Goal: Book appointment/travel/reservation

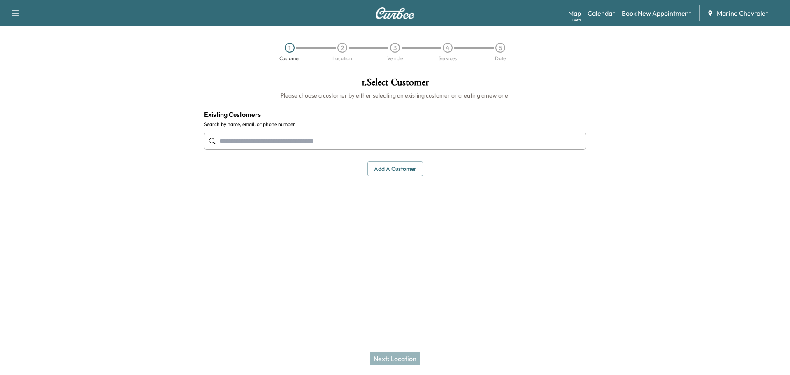
click at [592, 15] on link "Calendar" at bounding box center [602, 13] width 28 height 10
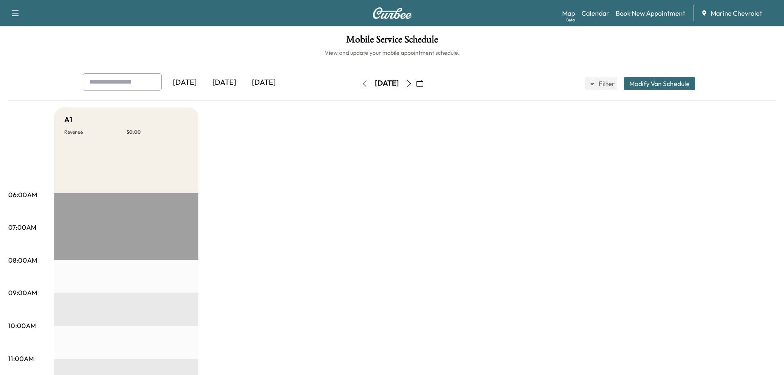
click at [412, 81] on icon "button" at bounding box center [409, 83] width 7 height 7
click at [416, 82] on button "button" at bounding box center [409, 83] width 14 height 13
click at [411, 82] on icon "button" at bounding box center [409, 83] width 4 height 7
click at [358, 84] on button "button" at bounding box center [365, 83] width 14 height 13
click at [361, 86] on icon "button" at bounding box center [364, 83] width 7 height 7
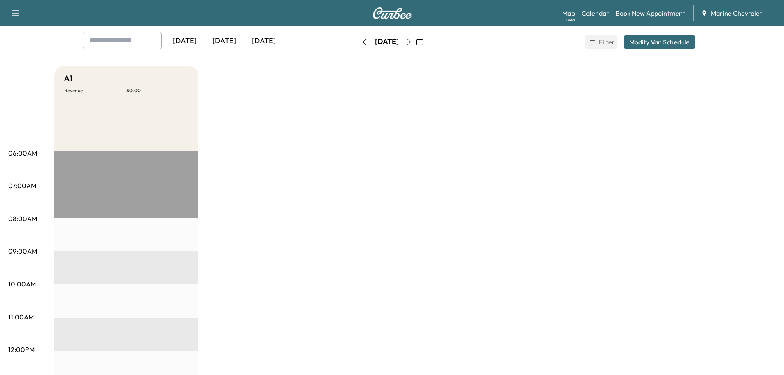
scroll to position [41, 0]
click at [361, 44] on icon "button" at bounding box center [364, 42] width 7 height 7
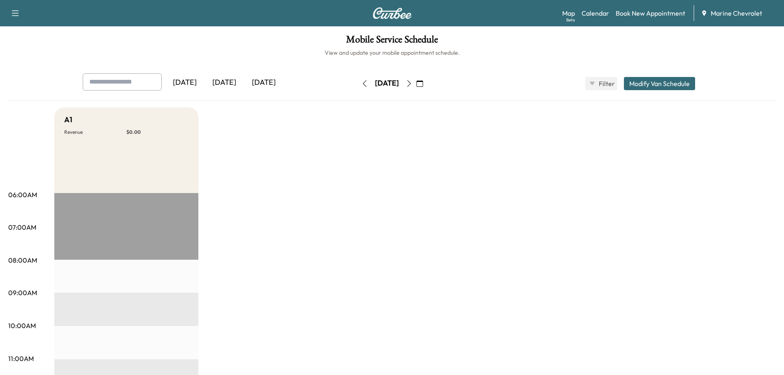
click at [361, 82] on icon "button" at bounding box center [364, 83] width 7 height 7
click at [412, 85] on icon "button" at bounding box center [409, 83] width 7 height 7
click at [412, 86] on icon "button" at bounding box center [409, 83] width 7 height 7
